Goal: Task Accomplishment & Management: Manage account settings

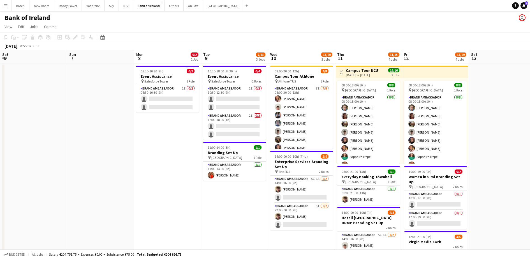
scroll to position [0, 168]
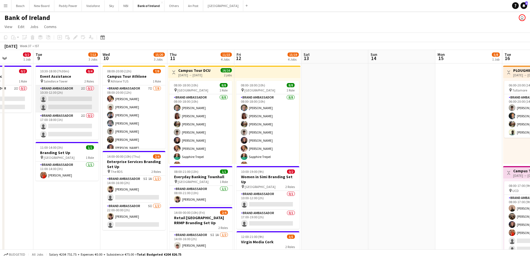
click at [97, 100] on app-card-role "Brand Ambassador 2I 0/2 10:30-12:30 (2h) single-neutral-actions single-neutral-…" at bounding box center [67, 98] width 63 height 27
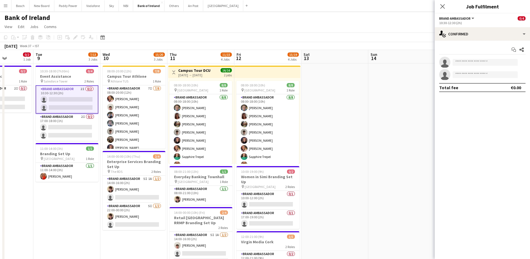
click at [449, 41] on div "Start chat Share single-neutral-actions single-neutral-actions Total fee €0.00" at bounding box center [482, 69] width 95 height 56
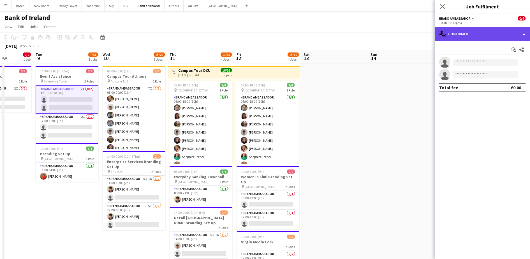
click at [456, 37] on div "single-neutral-actions-check-2 Confirmed" at bounding box center [482, 33] width 95 height 13
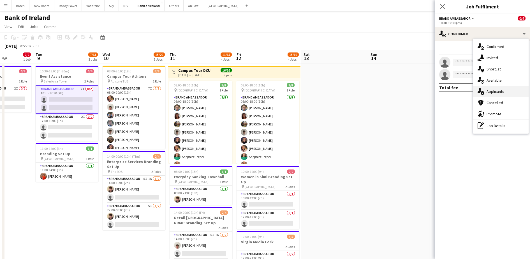
click at [492, 88] on div "single-neutral-actions-information Applicants" at bounding box center [501, 91] width 56 height 11
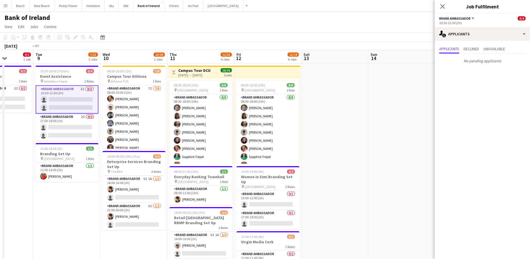
drag, startPoint x: 349, startPoint y: 105, endPoint x: 401, endPoint y: 105, distance: 52.7
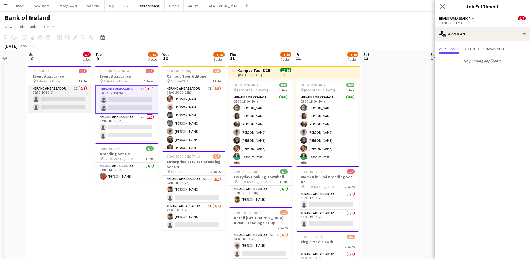
click at [73, 100] on app-card-role "Brand Ambassador 2I 0/2 08:30-10:30 (2h) single-neutral-actions single-neutral-…" at bounding box center [59, 98] width 63 height 27
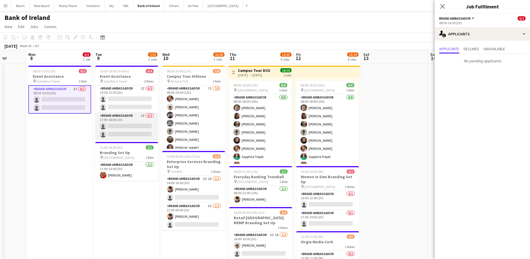
click at [125, 120] on app-card-role "Brand Ambassador 2I 0/2 17:00-18:00 (1h) single-neutral-actions single-neutral-…" at bounding box center [126, 125] width 63 height 27
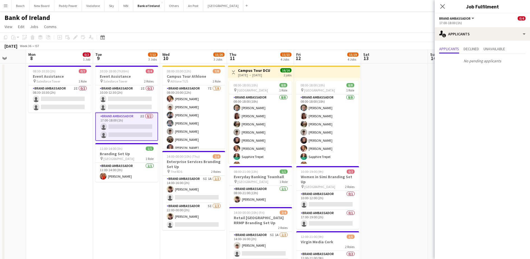
drag, startPoint x: 117, startPoint y: 215, endPoint x: 271, endPoint y: 212, distance: 154.8
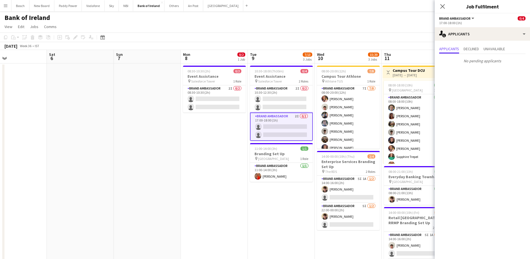
drag, startPoint x: 247, startPoint y: 196, endPoint x: 320, endPoint y: 195, distance: 72.6
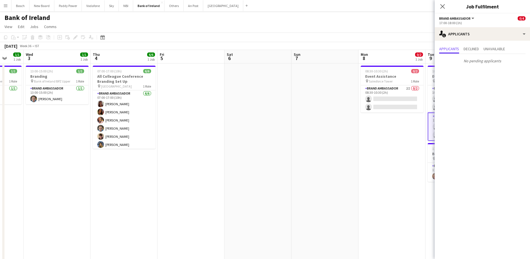
drag, startPoint x: 266, startPoint y: 190, endPoint x: 274, endPoint y: 190, distance: 8.4
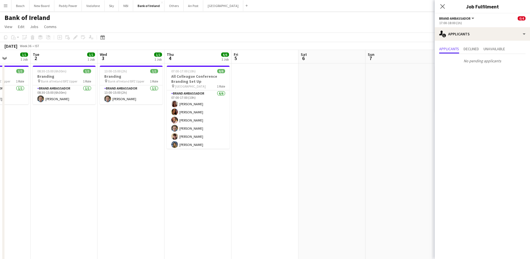
drag, startPoint x: 274, startPoint y: 190, endPoint x: 62, endPoint y: 178, distance: 212.8
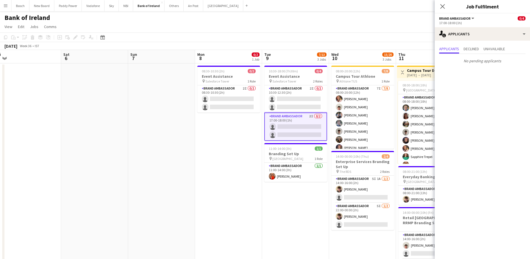
drag, startPoint x: 144, startPoint y: 181, endPoint x: 45, endPoint y: 177, distance: 99.0
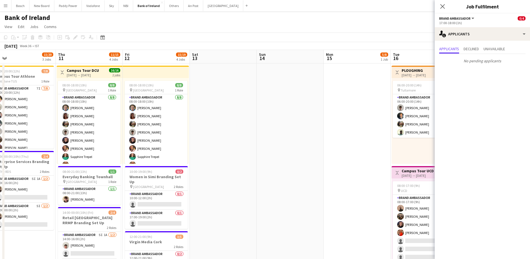
drag, startPoint x: 379, startPoint y: 178, endPoint x: 139, endPoint y: 171, distance: 240.3
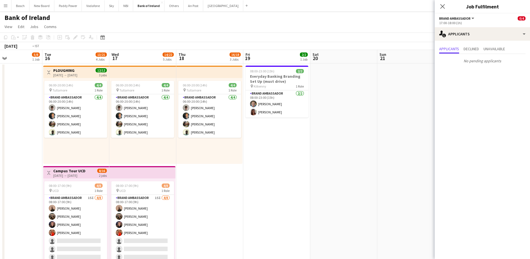
drag, startPoint x: 362, startPoint y: 156, endPoint x: 161, endPoint y: 170, distance: 202.1
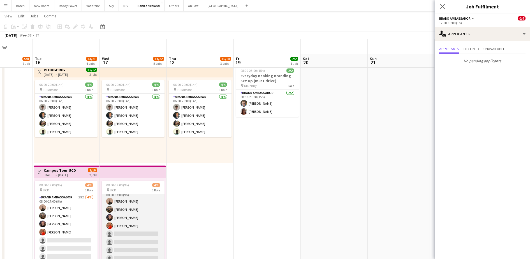
scroll to position [35, 0]
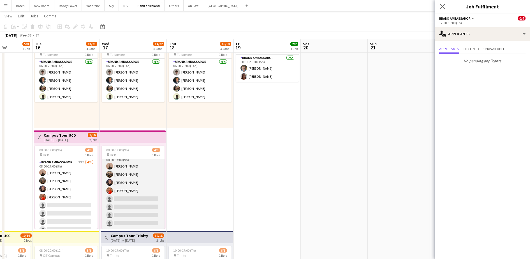
click at [126, 193] on app-card-role "Brand Ambassador 15I [DATE] 08:00-17:00 (9h) [PERSON_NAME] [PERSON_NAME] [PERSO…" at bounding box center [133, 190] width 63 height 76
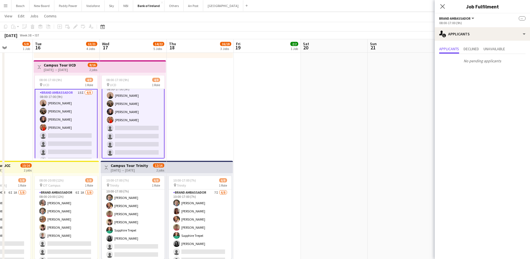
scroll to position [6, 0]
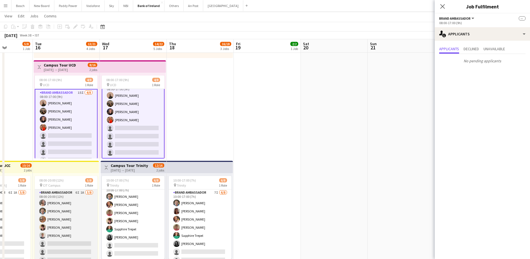
click at [58, 241] on app-card-role "Brand Ambassador 6I 1A [DATE] 08:00-20:00 (12h) [PERSON_NAME] [PERSON_NAME] [PE…" at bounding box center [66, 227] width 63 height 76
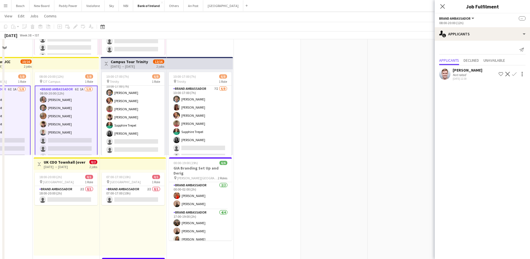
scroll to position [210, 0]
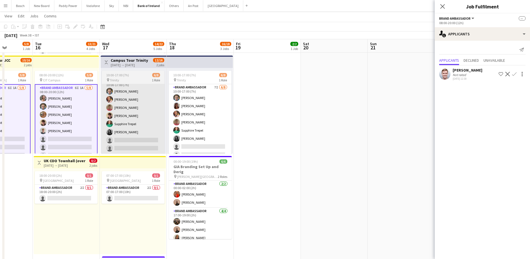
click at [135, 126] on app-card-role "Brand Ambassador 7I [DATE] 10:00-17:00 (7h) [PERSON_NAME] [PERSON_NAME] [PERSON…" at bounding box center [133, 116] width 63 height 76
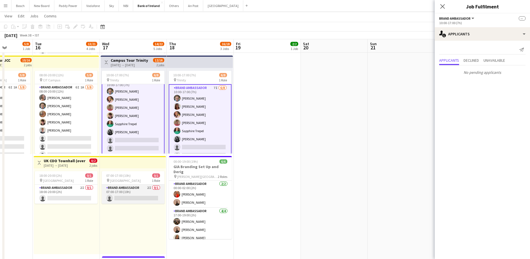
click at [129, 188] on app-card-role "Brand Ambassador 2I 0/1 07:00-17:00 (10h) single-neutral-actions" at bounding box center [133, 193] width 63 height 19
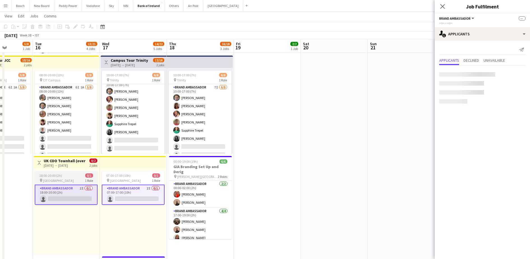
scroll to position [6, 0]
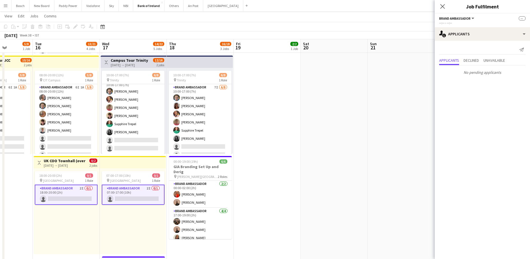
click at [61, 192] on app-card-role "Brand Ambassador 2I 0/1 18:00-20:00 (2h) single-neutral-actions" at bounding box center [66, 194] width 63 height 20
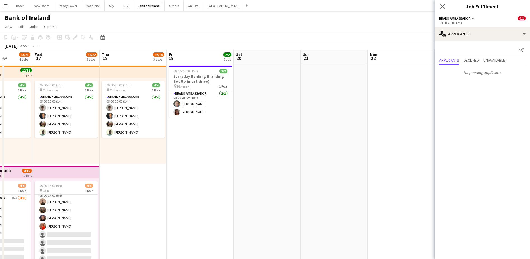
scroll to position [0, 178]
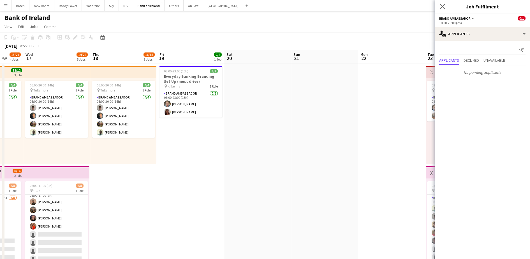
drag, startPoint x: 239, startPoint y: 156, endPoint x: -1, endPoint y: 157, distance: 240.0
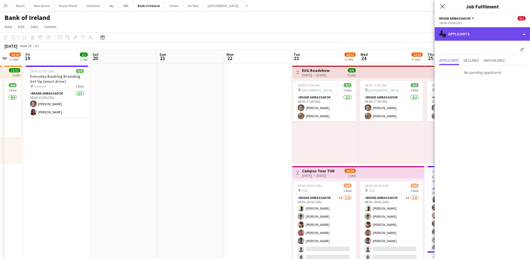
click at [479, 40] on div "single-neutral-actions-information Applicants" at bounding box center [482, 33] width 95 height 13
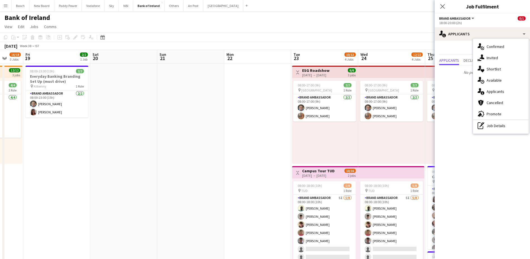
scroll to position [0, 219]
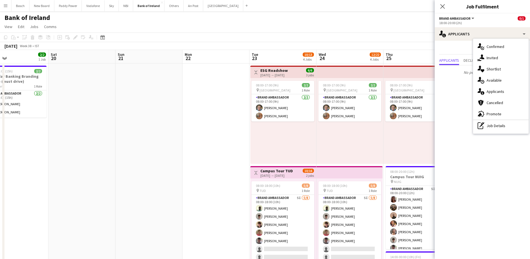
drag, startPoint x: 293, startPoint y: 141, endPoint x: 153, endPoint y: 139, distance: 140.5
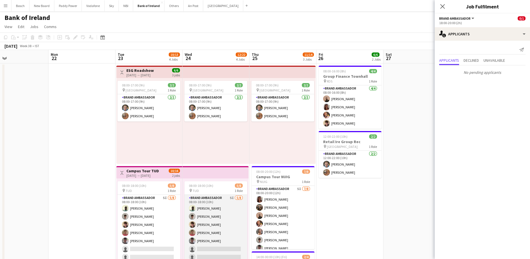
click at [215, 228] on app-card-role "Brand Ambassador 5I [DATE] 08:00-18:00 (10h) [PERSON_NAME] [PERSON_NAME] [PERSO…" at bounding box center [215, 233] width 63 height 76
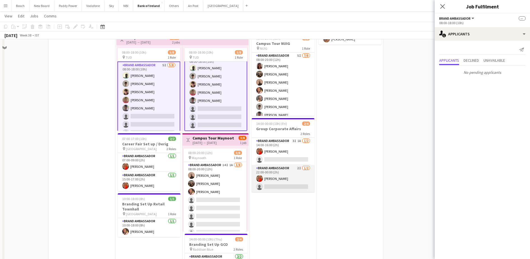
scroll to position [140, 0]
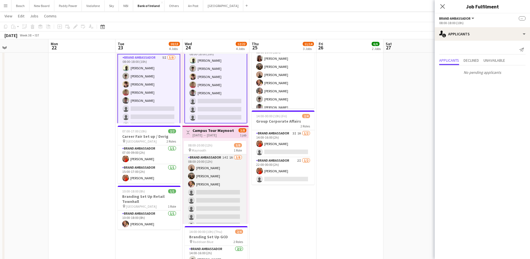
click at [219, 203] on app-card-role "Brand Ambassador 14I 1A [DATE] 08:00-20:00 (12h) [PERSON_NAME] [PERSON_NAME] [P…" at bounding box center [215, 192] width 63 height 76
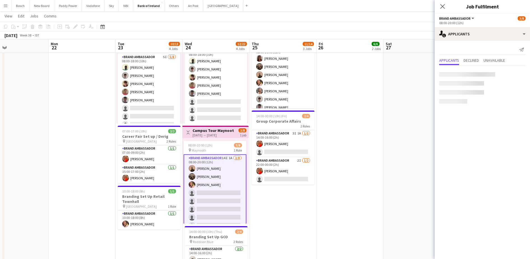
scroll to position [6, 0]
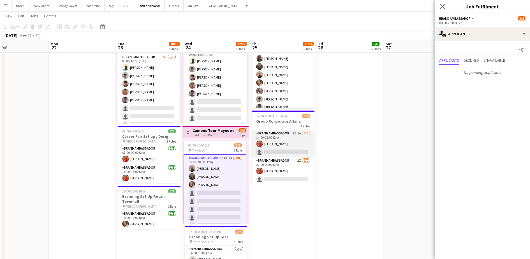
click at [286, 148] on app-card-role "Brand Ambassador 3I 1A [DATE] 14:00-16:00 (2h) [PERSON_NAME] single-neutral-act…" at bounding box center [283, 143] width 63 height 27
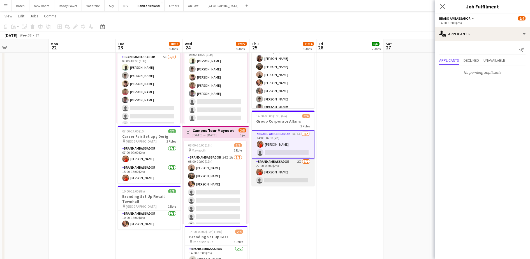
click at [293, 170] on app-card-role "Brand Ambassador 2I [DATE] 22:00-00:00 (2h) [PERSON_NAME] single-neutral-actions" at bounding box center [283, 171] width 63 height 27
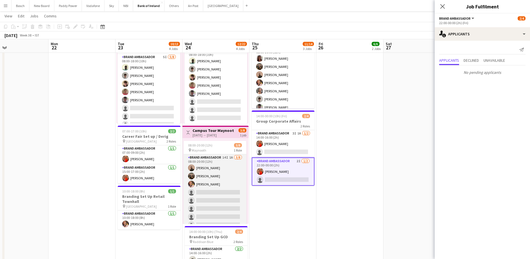
click at [206, 187] on app-card-role "Brand Ambassador 14I 1A [DATE] 08:00-20:00 (12h) [PERSON_NAME] [PERSON_NAME] [P…" at bounding box center [215, 192] width 63 height 76
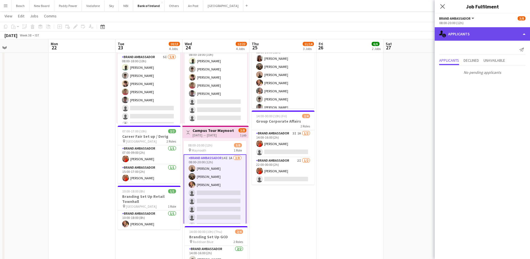
click at [497, 35] on div "single-neutral-actions-information Applicants" at bounding box center [482, 33] width 95 height 13
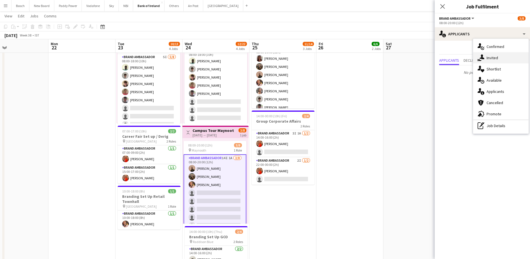
click at [499, 59] on div "single-neutral-actions-share-1 Invited" at bounding box center [501, 57] width 56 height 11
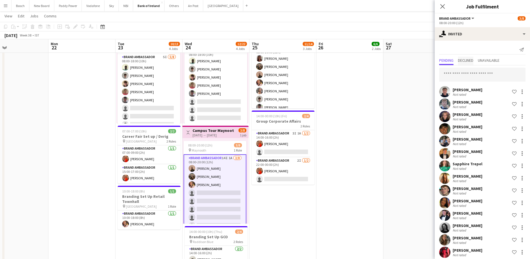
click at [473, 62] on span "Declined" at bounding box center [465, 60] width 15 height 4
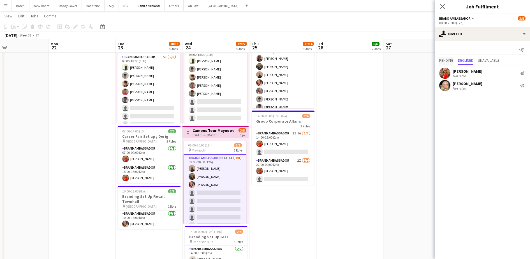
click at [454, 58] on span "Pending" at bounding box center [446, 60] width 14 height 4
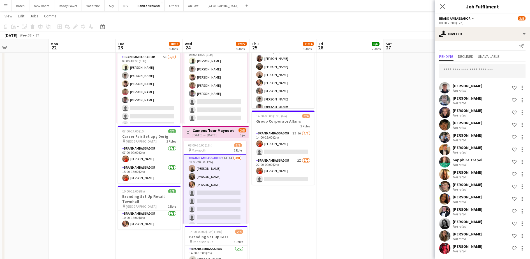
scroll to position [4, 0]
click at [522, 136] on div at bounding box center [522, 136] width 1 height 1
click at [506, 159] on span "Send notification" at bounding box center [499, 160] width 33 height 5
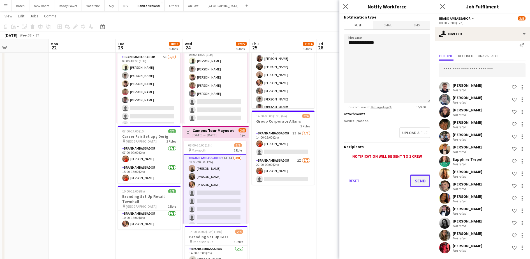
click at [417, 179] on button "Send" at bounding box center [420, 180] width 20 height 12
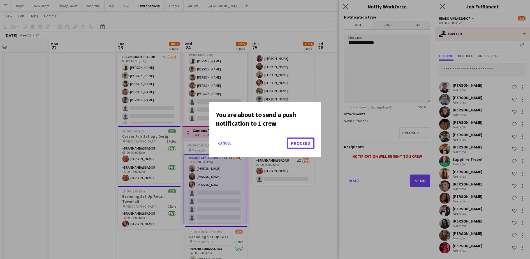
drag, startPoint x: 299, startPoint y: 145, endPoint x: 452, endPoint y: 112, distance: 156.9
click at [299, 144] on button "Proceed" at bounding box center [301, 142] width 28 height 11
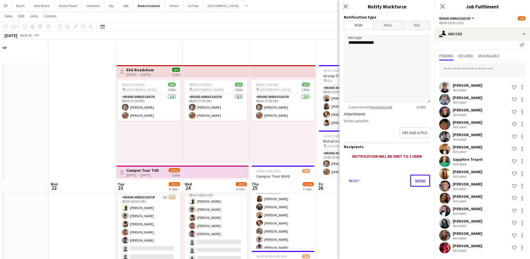
scroll to position [140, 0]
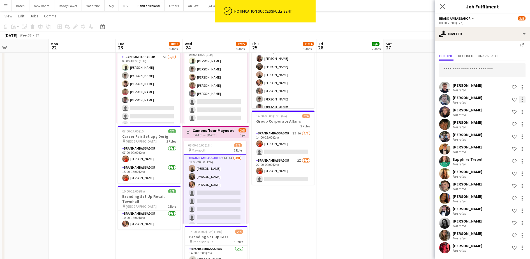
click at [520, 96] on div at bounding box center [522, 99] width 7 height 7
click at [503, 121] on span "Send notification" at bounding box center [499, 123] width 33 height 5
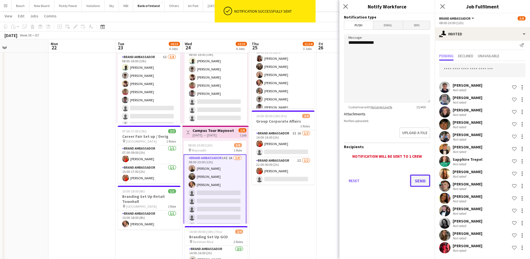
click at [420, 177] on button "Send" at bounding box center [420, 180] width 20 height 12
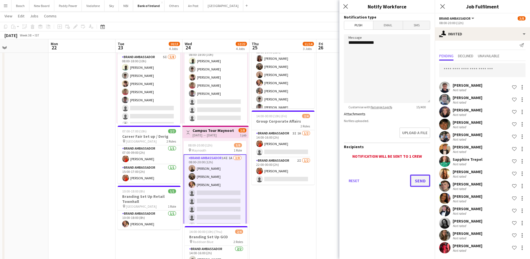
scroll to position [0, 0]
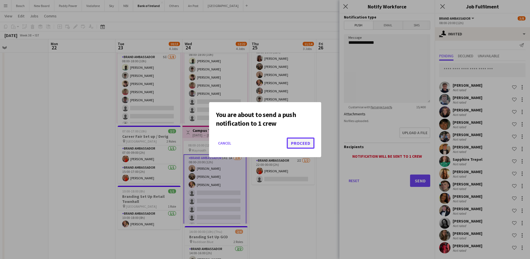
click at [292, 142] on button "Proceed" at bounding box center [301, 142] width 28 height 11
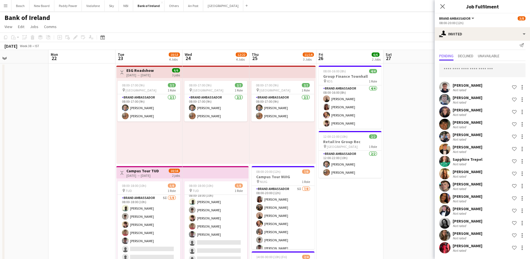
drag, startPoint x: 85, startPoint y: 139, endPoint x: 363, endPoint y: 130, distance: 278.3
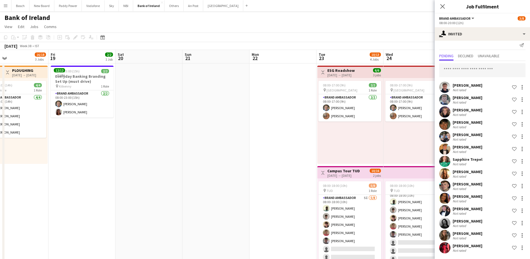
scroll to position [0, 140]
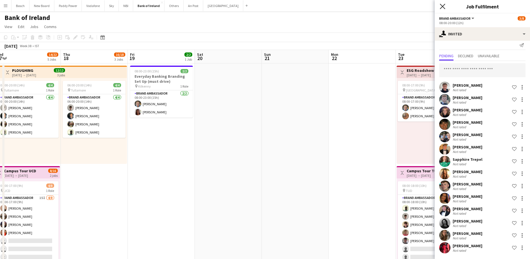
click at [444, 4] on icon "Close pop-in" at bounding box center [442, 6] width 5 height 5
